Goal: Task Accomplishment & Management: Manage account settings

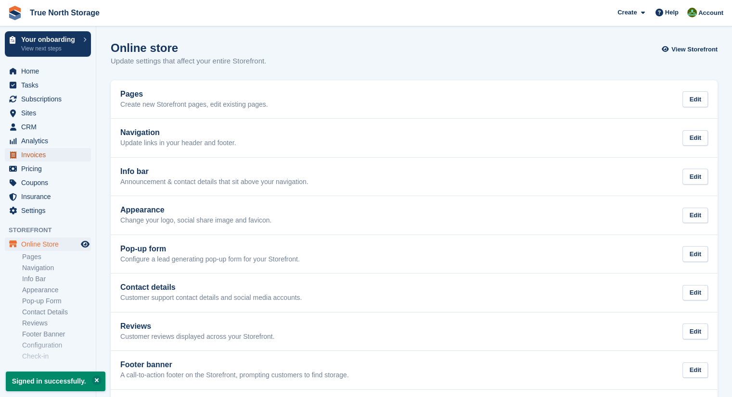
click at [37, 156] on span "Invoices" at bounding box center [50, 154] width 58 height 13
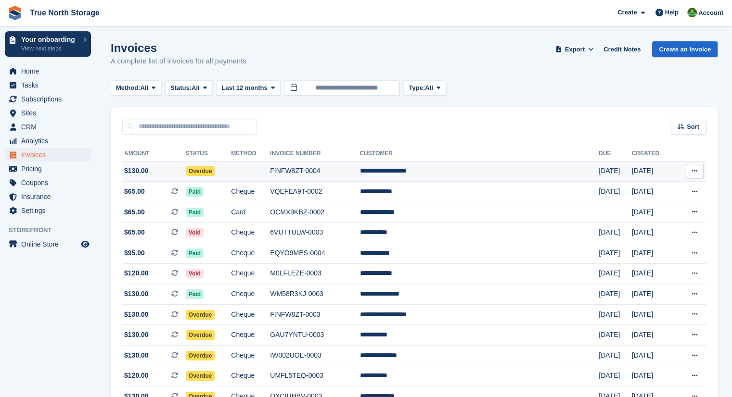
click at [426, 175] on td "**********" at bounding box center [478, 171] width 239 height 21
